Goal: Use online tool/utility: Utilize a website feature to perform a specific function

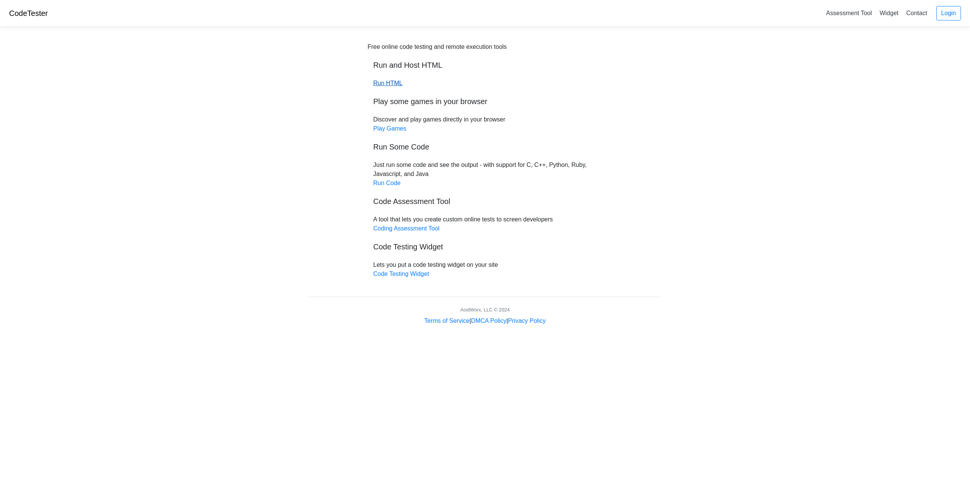
click at [394, 83] on link "Run HTML" at bounding box center [387, 83] width 29 height 6
drag, startPoint x: 394, startPoint y: 83, endPoint x: 195, endPoint y: 176, distance: 219.0
click at [192, 175] on body "CodeTester Assessment Tool Widget Contact Login Free online code testing and re…" at bounding box center [485, 163] width 970 height 326
click at [387, 277] on link "Code Testing Widget" at bounding box center [401, 274] width 56 height 6
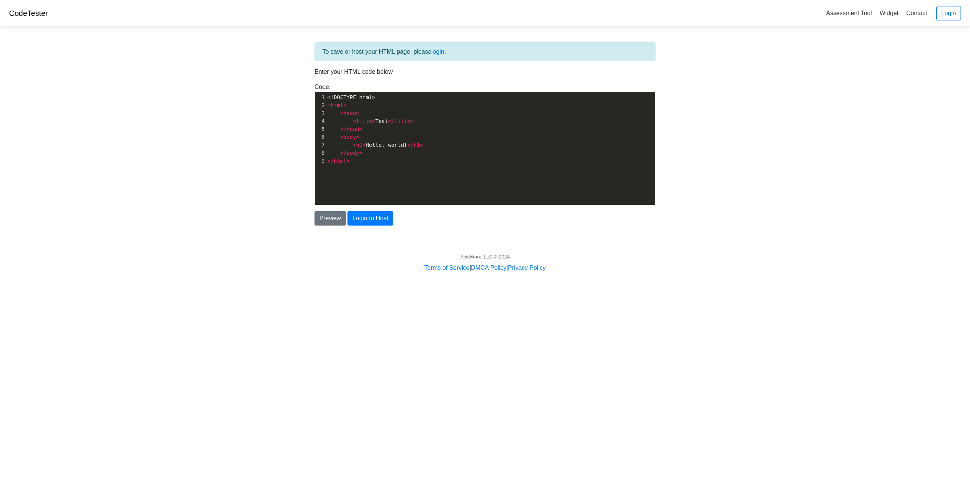
click at [381, 168] on div "xxxxxxxxxx 1 <!DOCTYPE html> 2 < html > 3 < head > 4 < title > Test </ title > …" at bounding box center [491, 154] width 352 height 124
type textarea "<!DOCTYPE html> <html> <head> <title>Test</title> </head> <body> <h1>Hello, wor…"
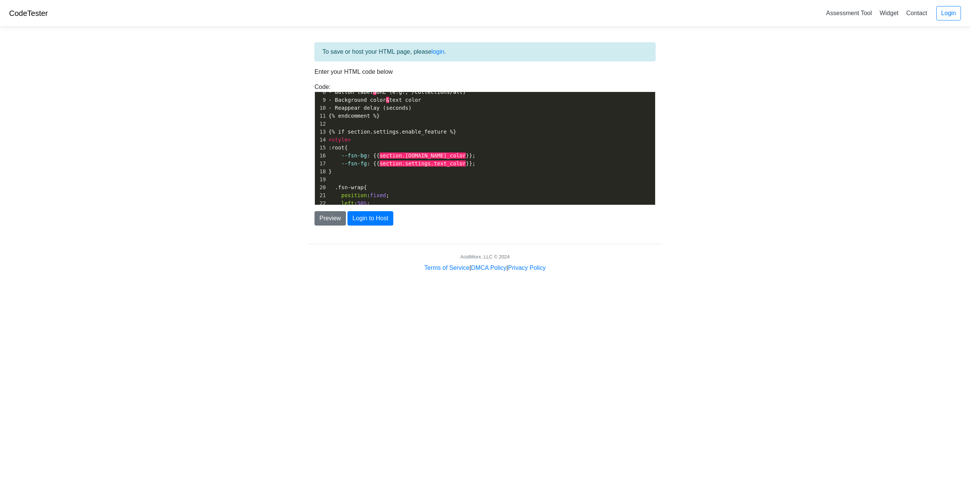
scroll to position [0, 0]
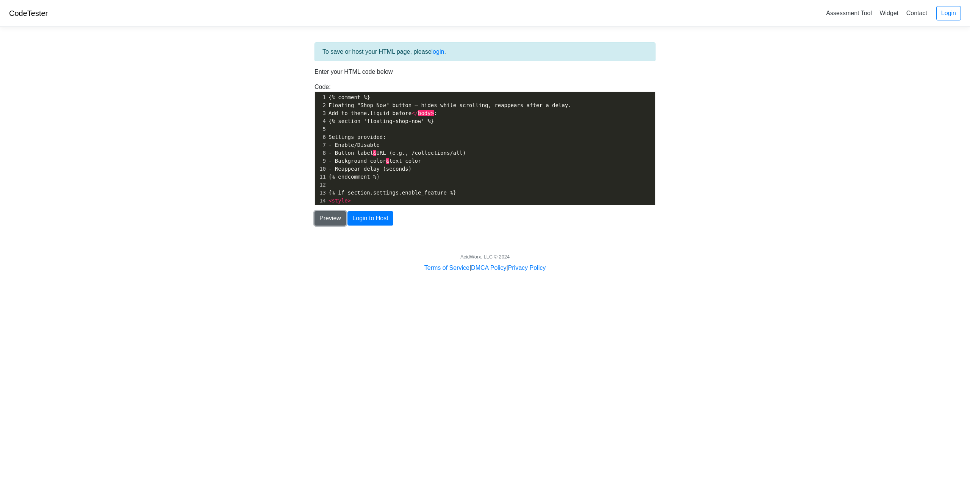
click at [325, 214] on button "Preview" at bounding box center [329, 218] width 31 height 14
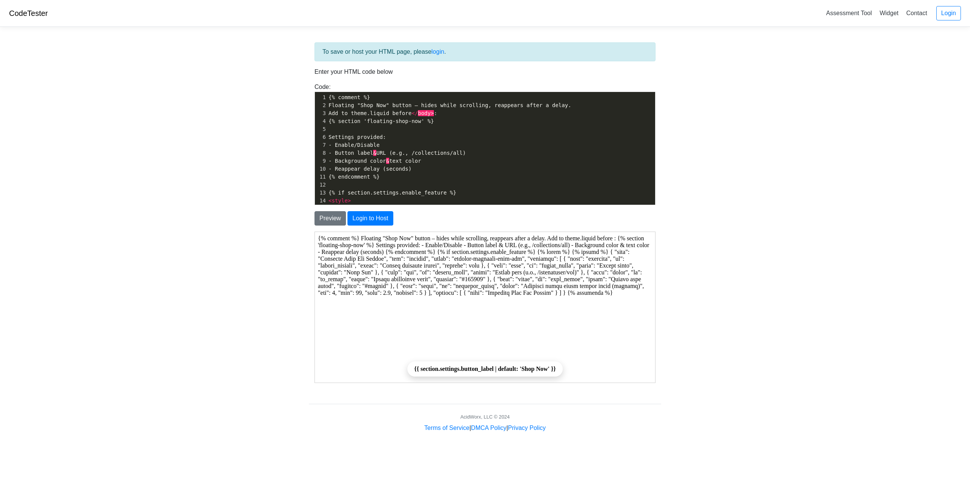
click at [548, 310] on body "{% comment %} Floating "Shop Now" button – hides while scrolling, reappears aft…" at bounding box center [484, 307] width 334 height 145
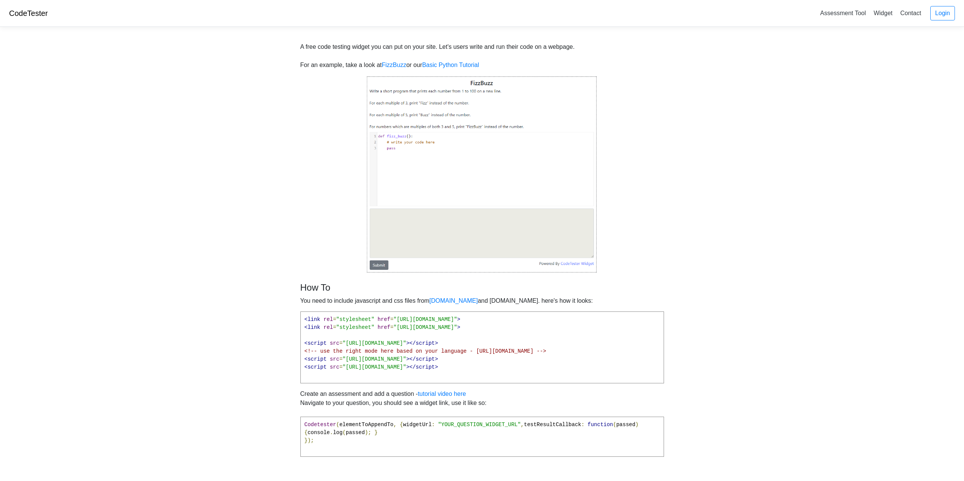
click at [382, 313] on pre "<link rel = "stylesheet" href = "https://cdnjs.cloudflare.com/ajax/libs/codemir…" at bounding box center [482, 348] width 364 height 72
click at [388, 333] on pre "<link rel = "stylesheet" href = "https://cdnjs.cloudflare.com/ajax/libs/codemir…" at bounding box center [482, 348] width 364 height 72
click at [458, 161] on img at bounding box center [482, 175] width 231 height 198
